Goal: Check status: Check status

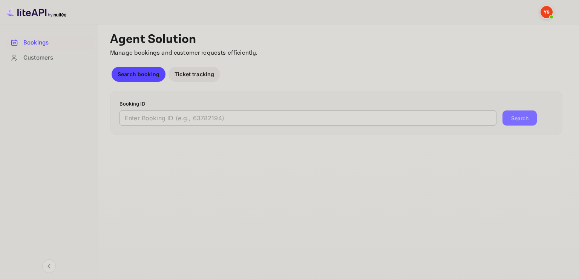
click at [207, 119] on input "text" at bounding box center [308, 117] width 377 height 15
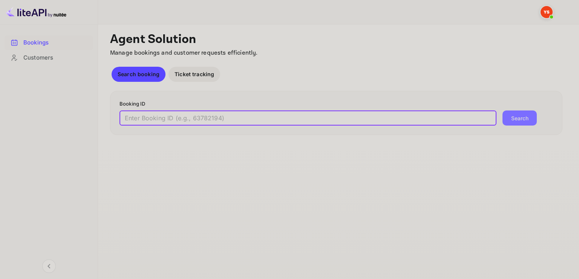
paste input "9322226"
type input "9322226"
click at [503, 110] on button "Search" at bounding box center [520, 117] width 34 height 15
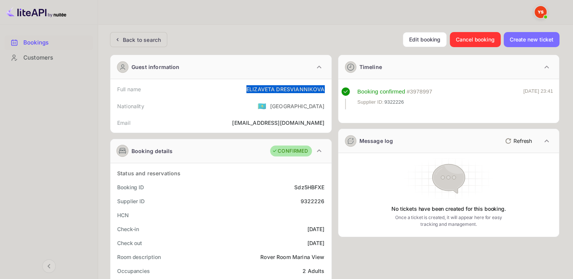
drag, startPoint x: 241, startPoint y: 86, endPoint x: 326, endPoint y: 84, distance: 84.5
click at [326, 84] on div "Full name [PERSON_NAME]" at bounding box center [220, 89] width 215 height 14
copy div "[PERSON_NAME]"
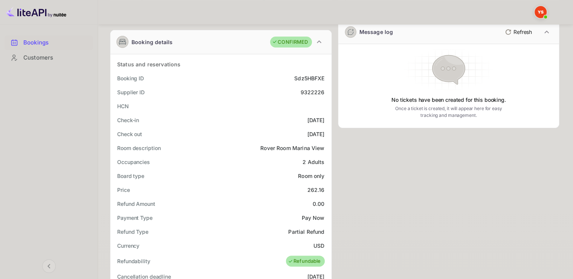
scroll to position [113, 0]
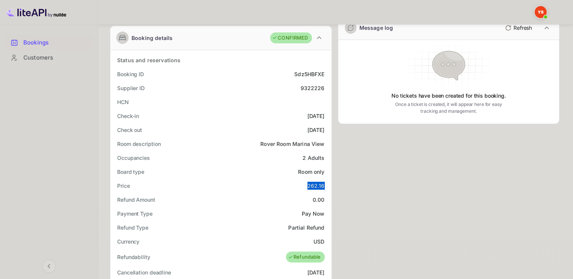
drag, startPoint x: 317, startPoint y: 185, endPoint x: 326, endPoint y: 184, distance: 9.1
click at [326, 184] on div "Price 262.16" at bounding box center [220, 186] width 215 height 14
copy div "262.16"
